Goal: Task Accomplishment & Management: Use online tool/utility

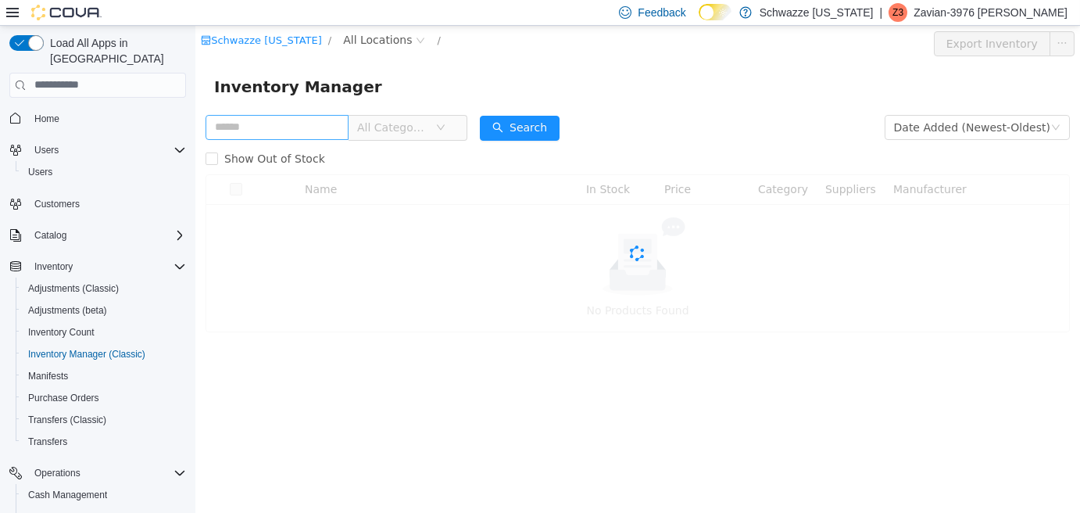
click at [299, 136] on input "text" at bounding box center [277, 126] width 143 height 25
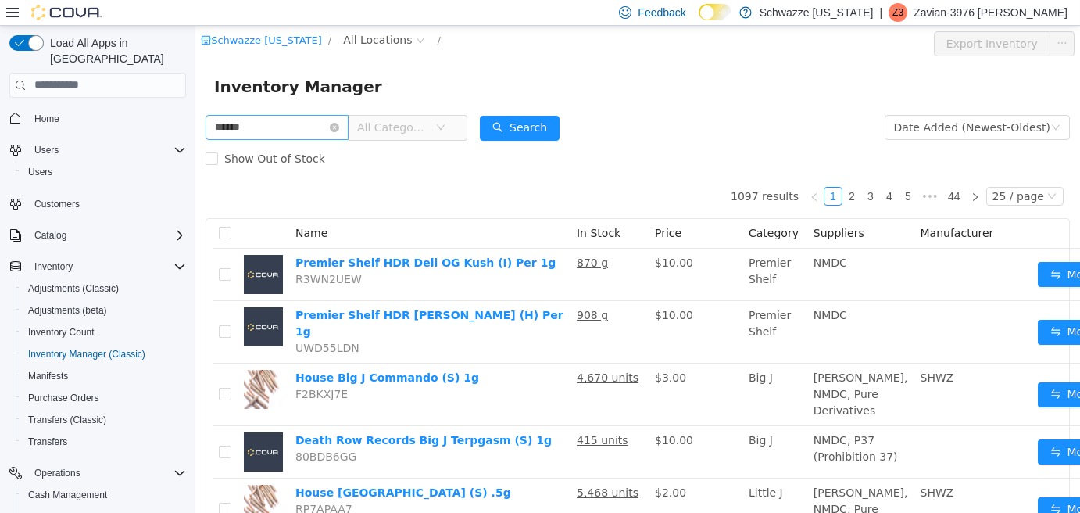
type input "******"
click at [363, 49] on div "Schwazze [US_STATE] / All Locations /" at bounding box center [565, 42] width 728 height 25
click at [367, 44] on span "All Locations" at bounding box center [377, 38] width 69 height 17
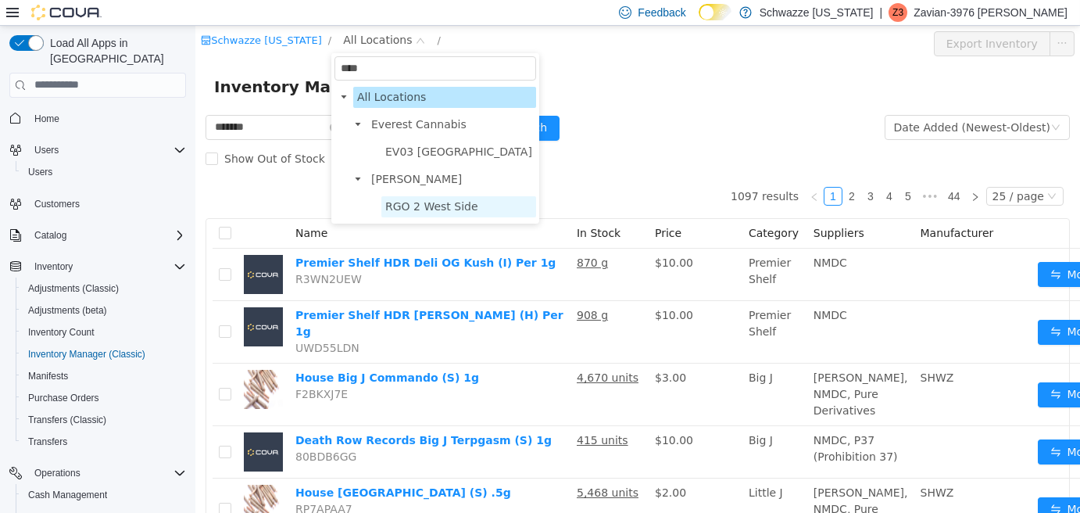
type input "****"
click at [401, 209] on span "RGO 2 West Side" at bounding box center [431, 205] width 93 height 13
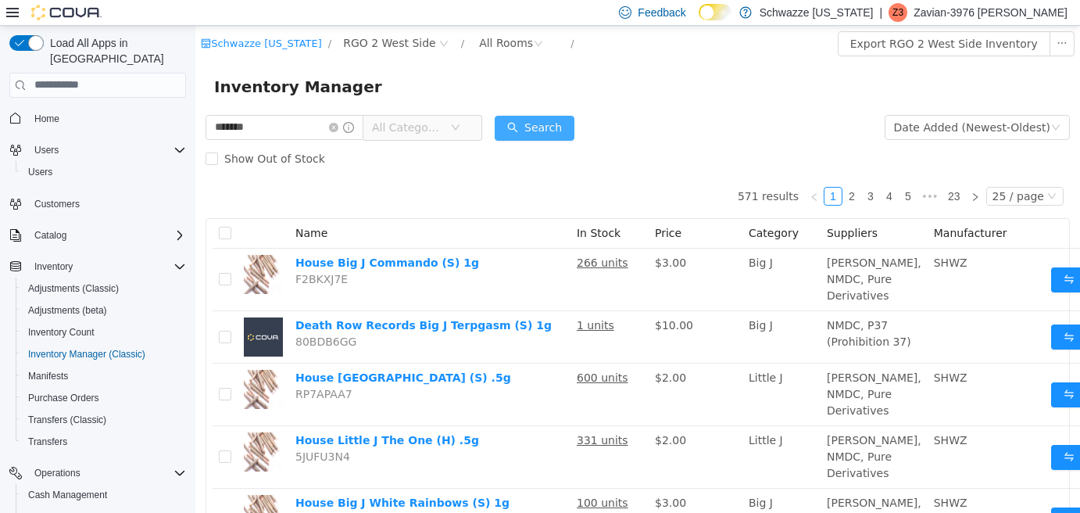
click at [552, 115] on button "Search" at bounding box center [535, 127] width 80 height 25
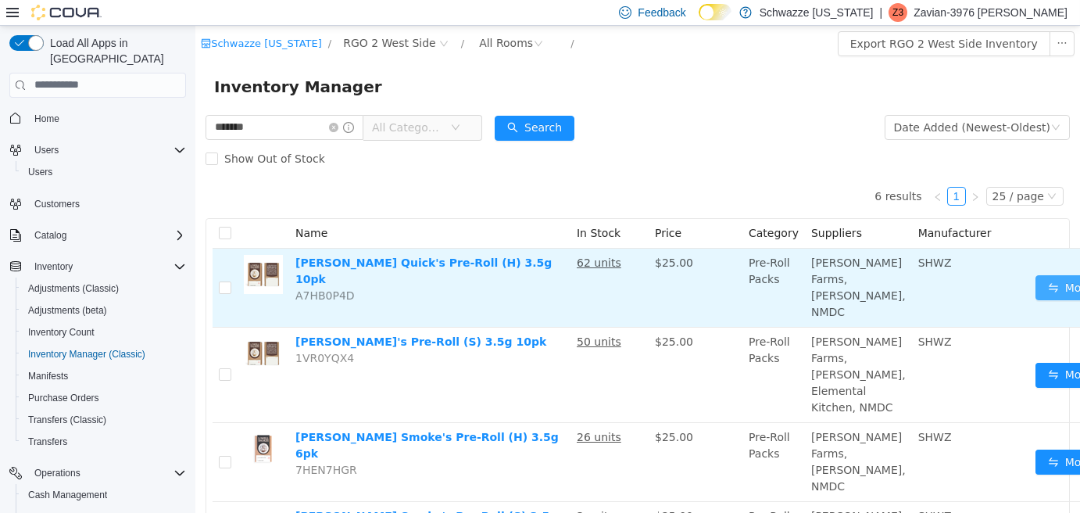
click at [1036, 278] on button "Move" at bounding box center [1072, 286] width 72 height 25
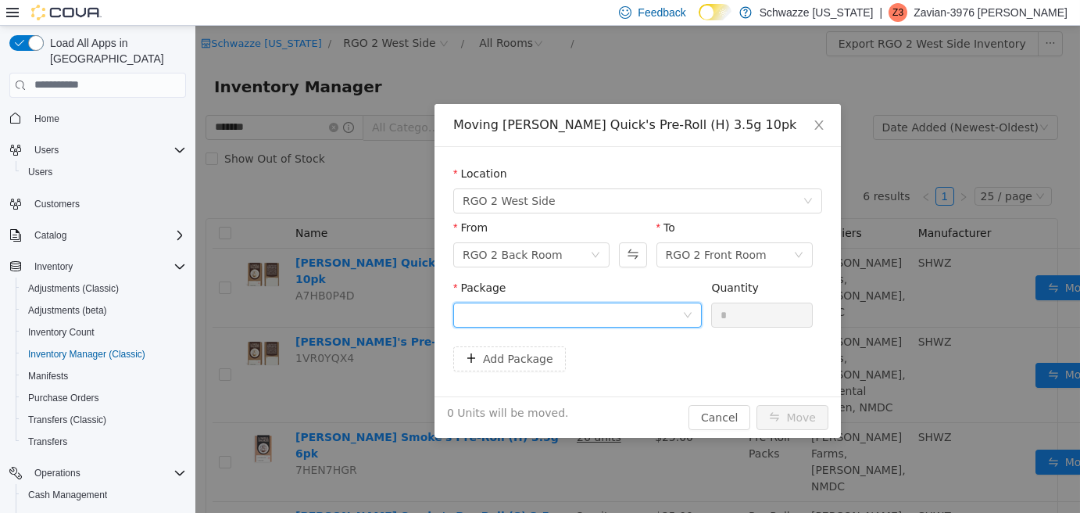
click at [643, 304] on div at bounding box center [573, 313] width 220 height 23
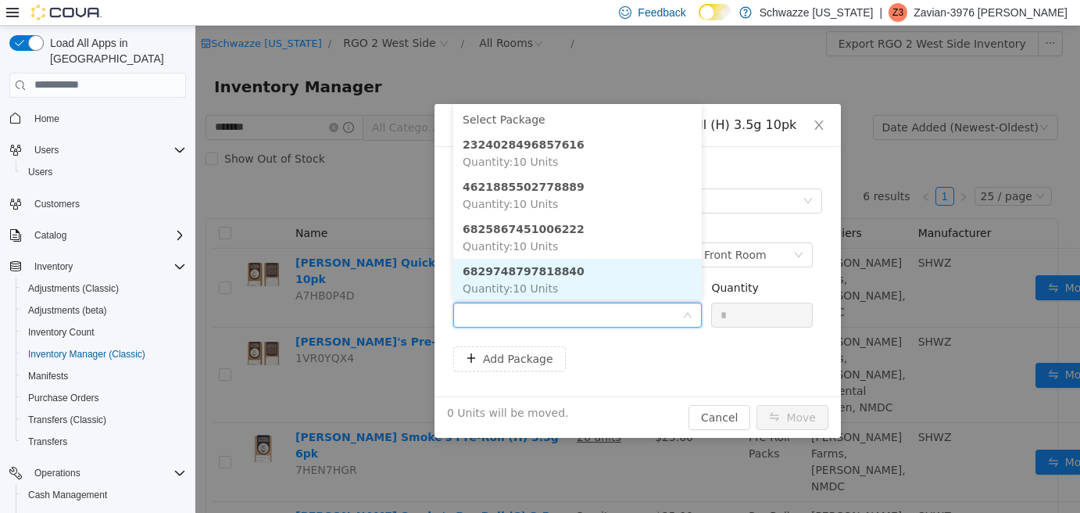
scroll to position [44, 0]
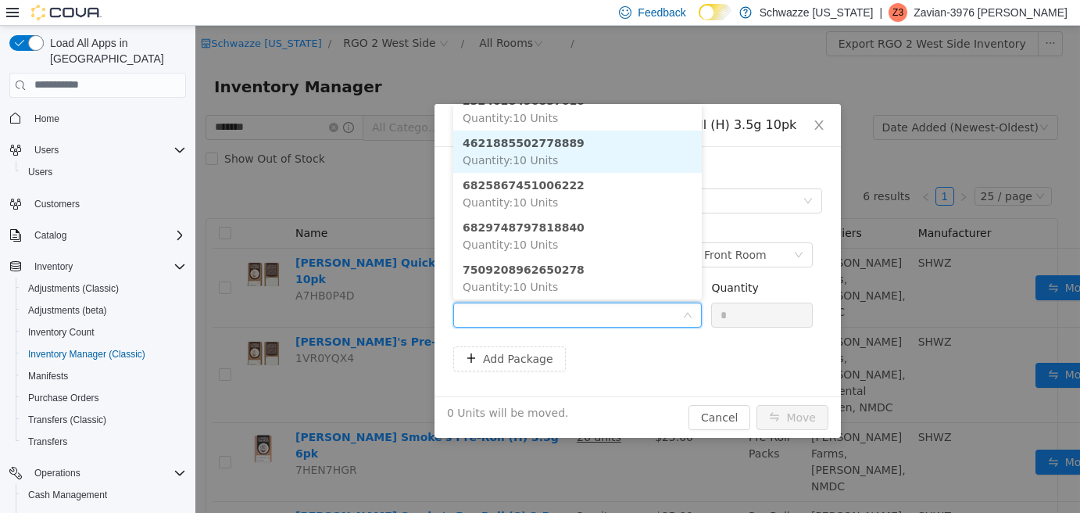
click at [599, 154] on li "4621885502778889 Quantity : 10 Units" at bounding box center [577, 151] width 249 height 42
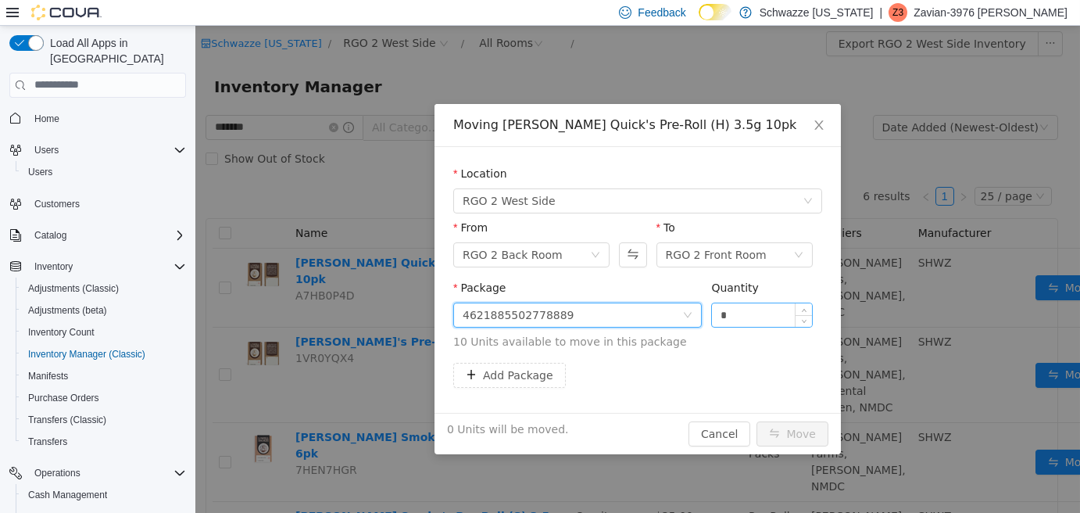
click at [718, 313] on input "*" at bounding box center [762, 313] width 100 height 23
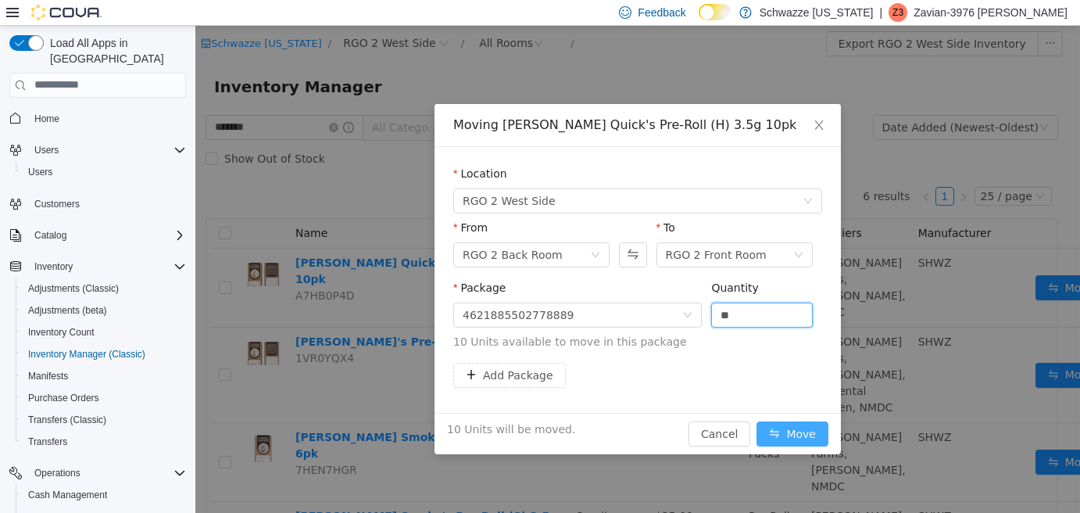
type input "**"
click at [789, 426] on button "Move" at bounding box center [793, 433] width 72 height 25
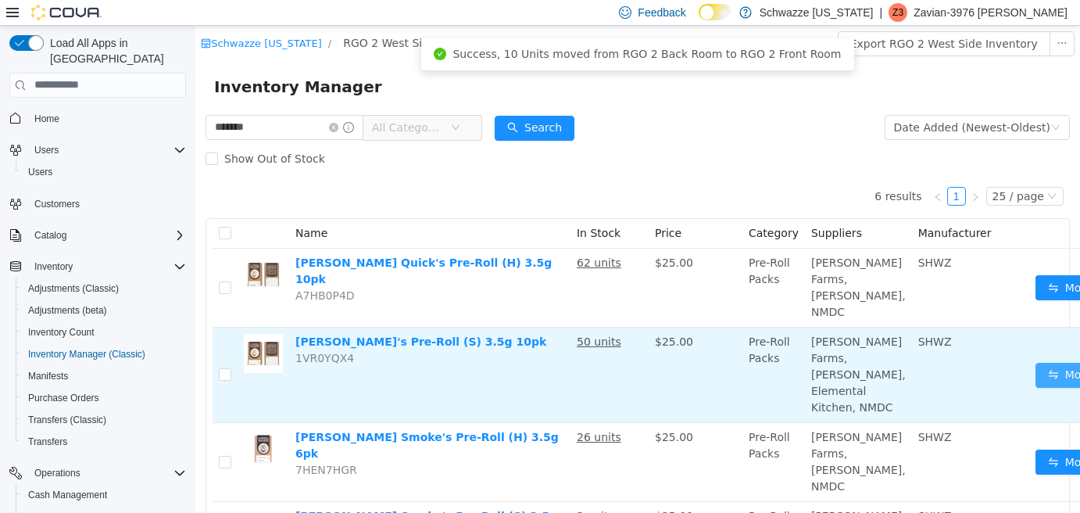
click at [1036, 387] on button "Move" at bounding box center [1072, 374] width 72 height 25
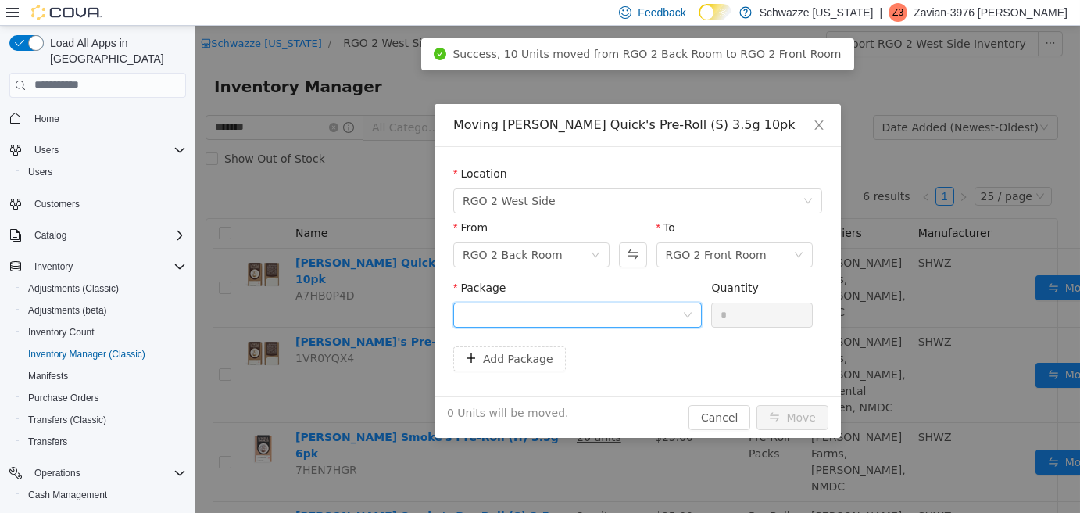
click at [671, 314] on div at bounding box center [573, 313] width 220 height 23
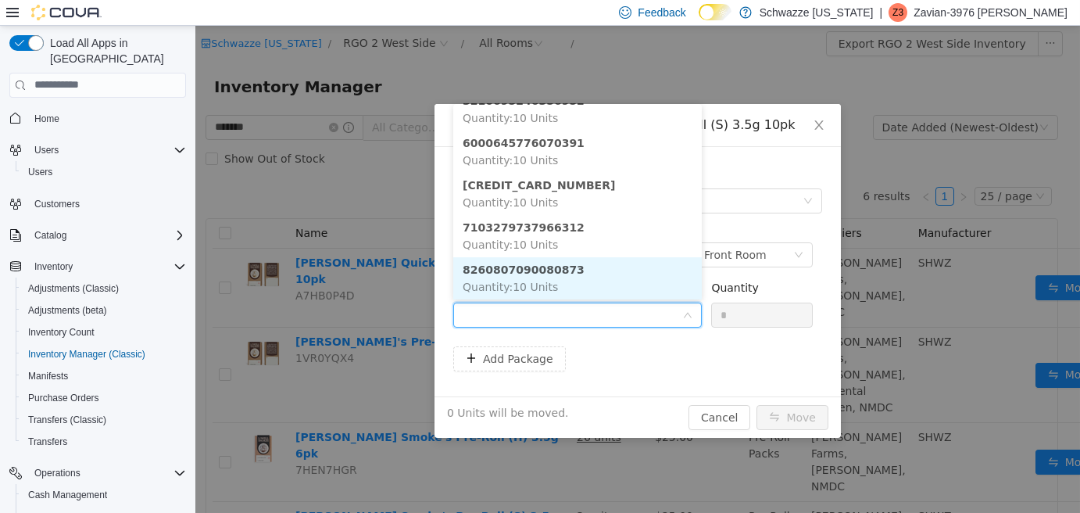
click at [568, 277] on li "8260807090080873 Quantity : 10 Units" at bounding box center [577, 277] width 249 height 42
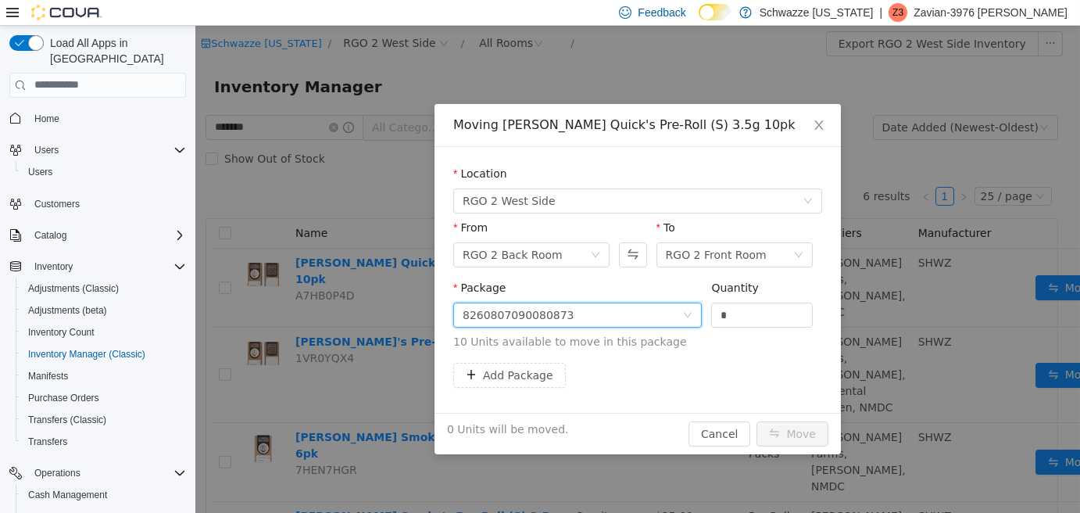
click at [519, 303] on div "8260807090080873" at bounding box center [519, 313] width 112 height 23
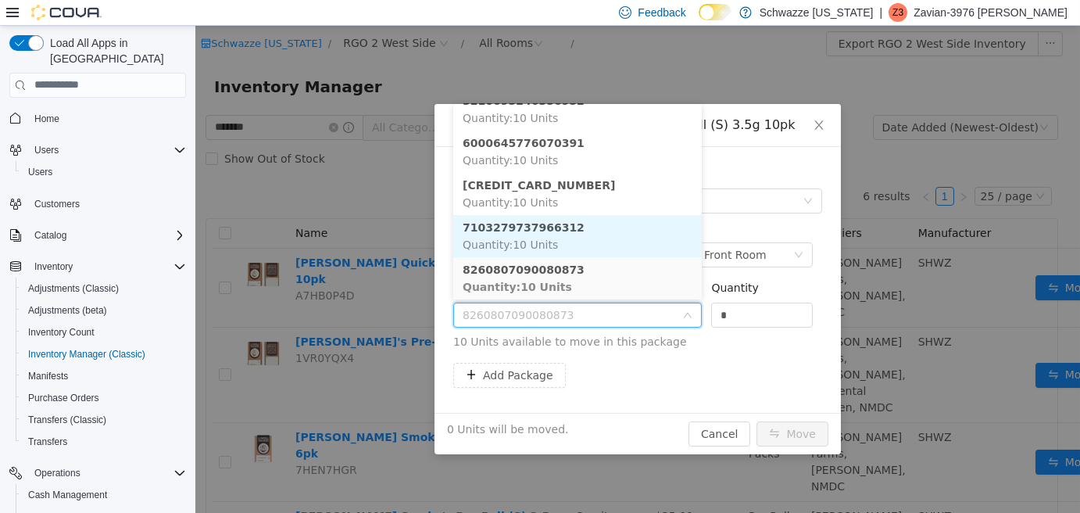
click at [545, 238] on span "Quantity : 10 Units" at bounding box center [510, 244] width 95 height 13
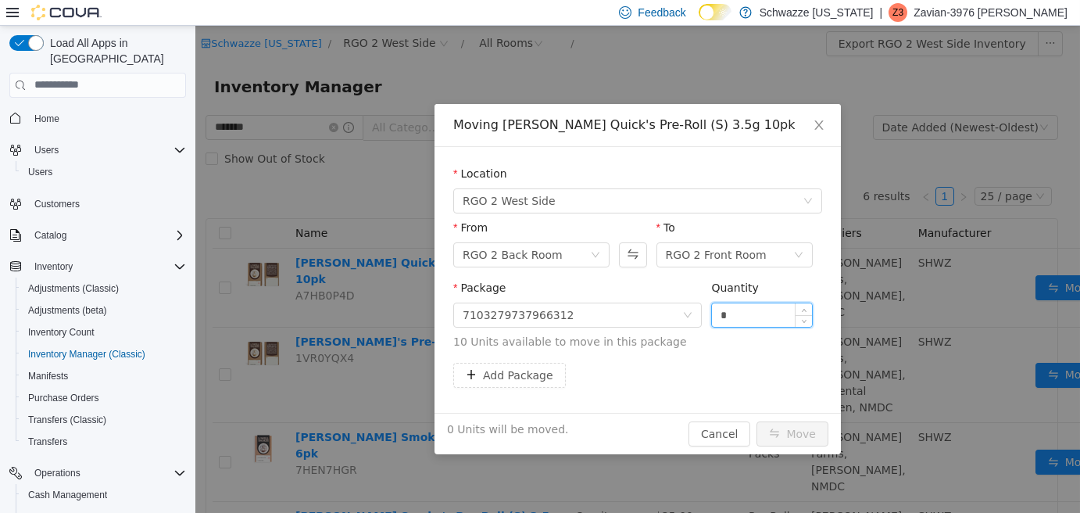
click at [721, 309] on input "*" at bounding box center [762, 313] width 100 height 23
type input "**"
click at [771, 435] on button "Move" at bounding box center [793, 433] width 72 height 25
